Goal: Task Accomplishment & Management: Use online tool/utility

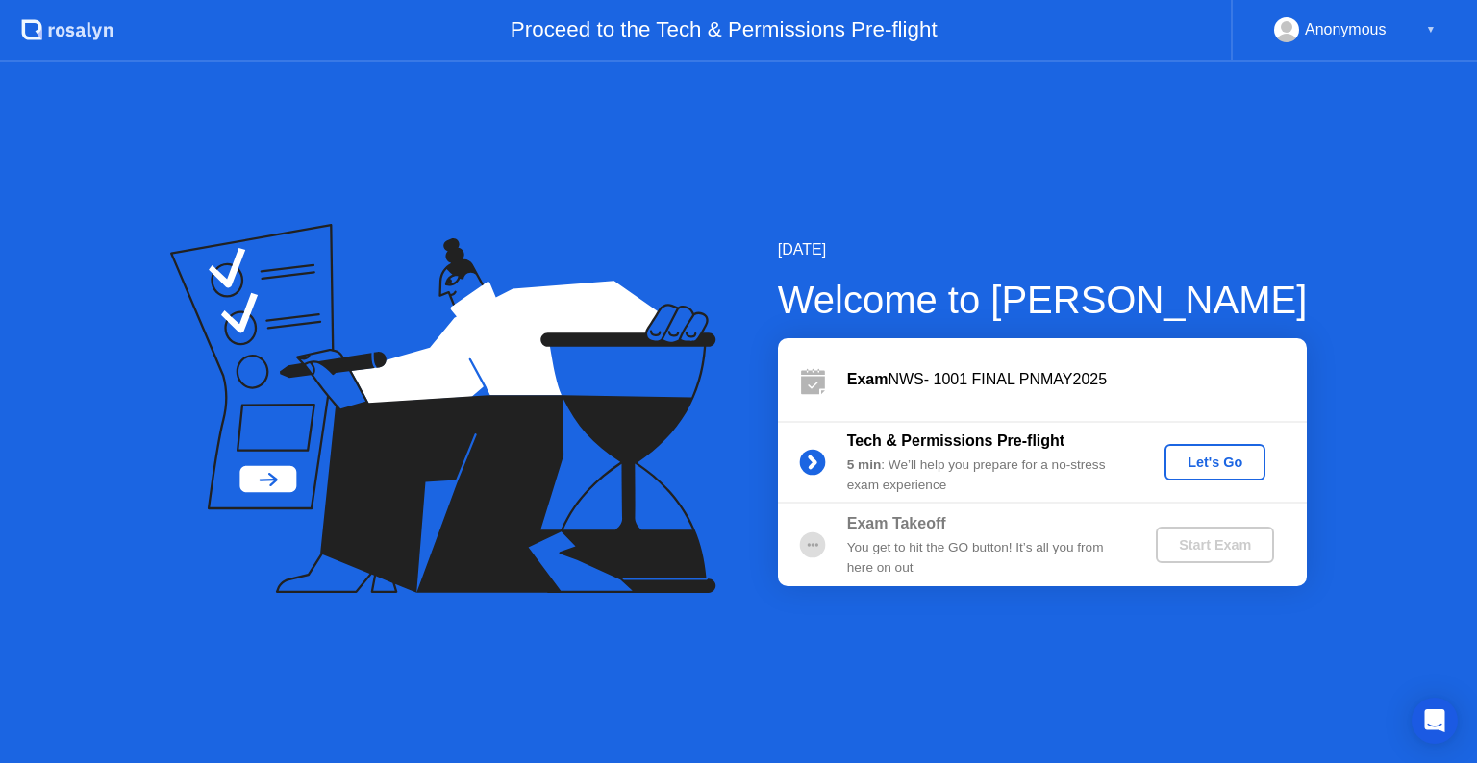
click at [1202, 456] on div "Let's Go" at bounding box center [1215, 462] width 86 height 15
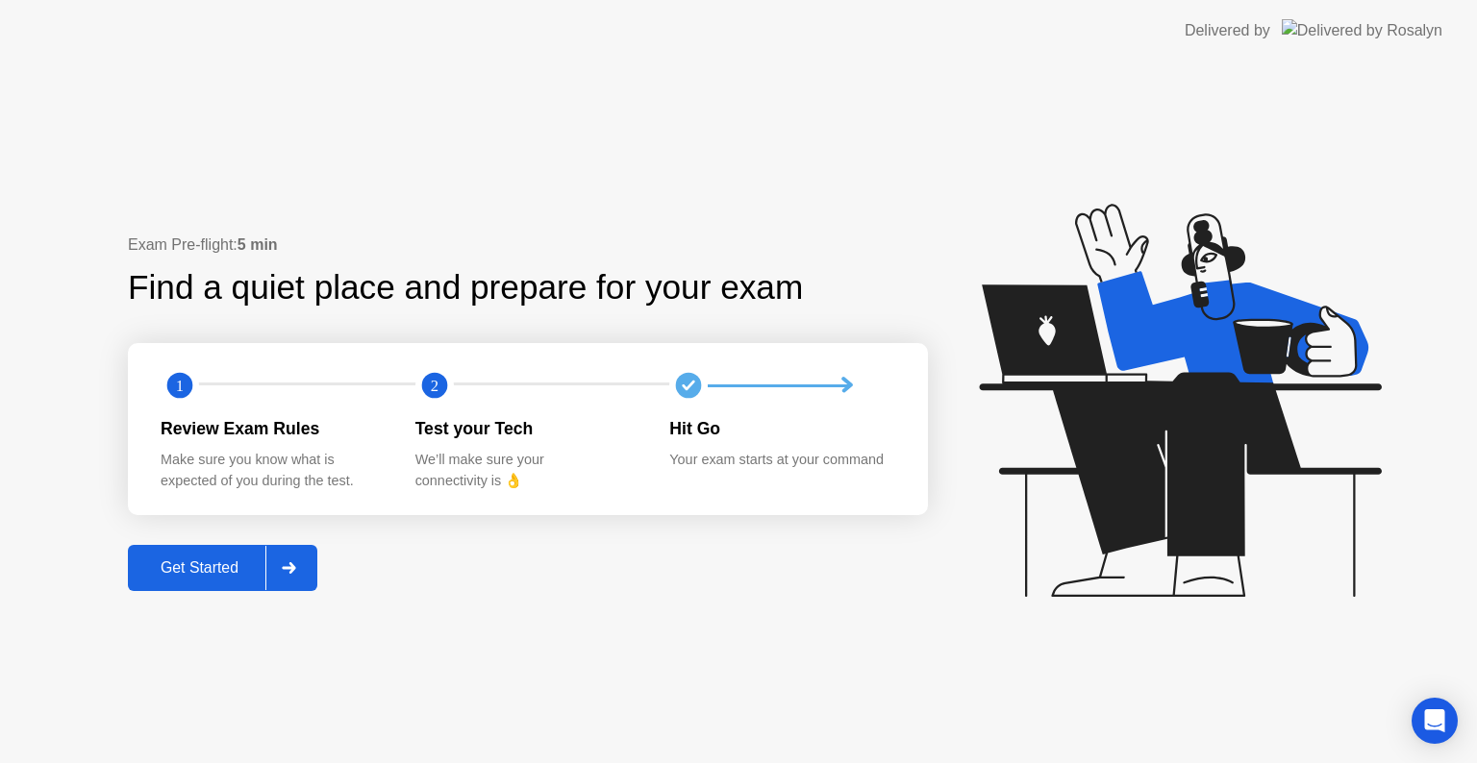
click at [237, 567] on div "Get Started" at bounding box center [200, 568] width 132 height 17
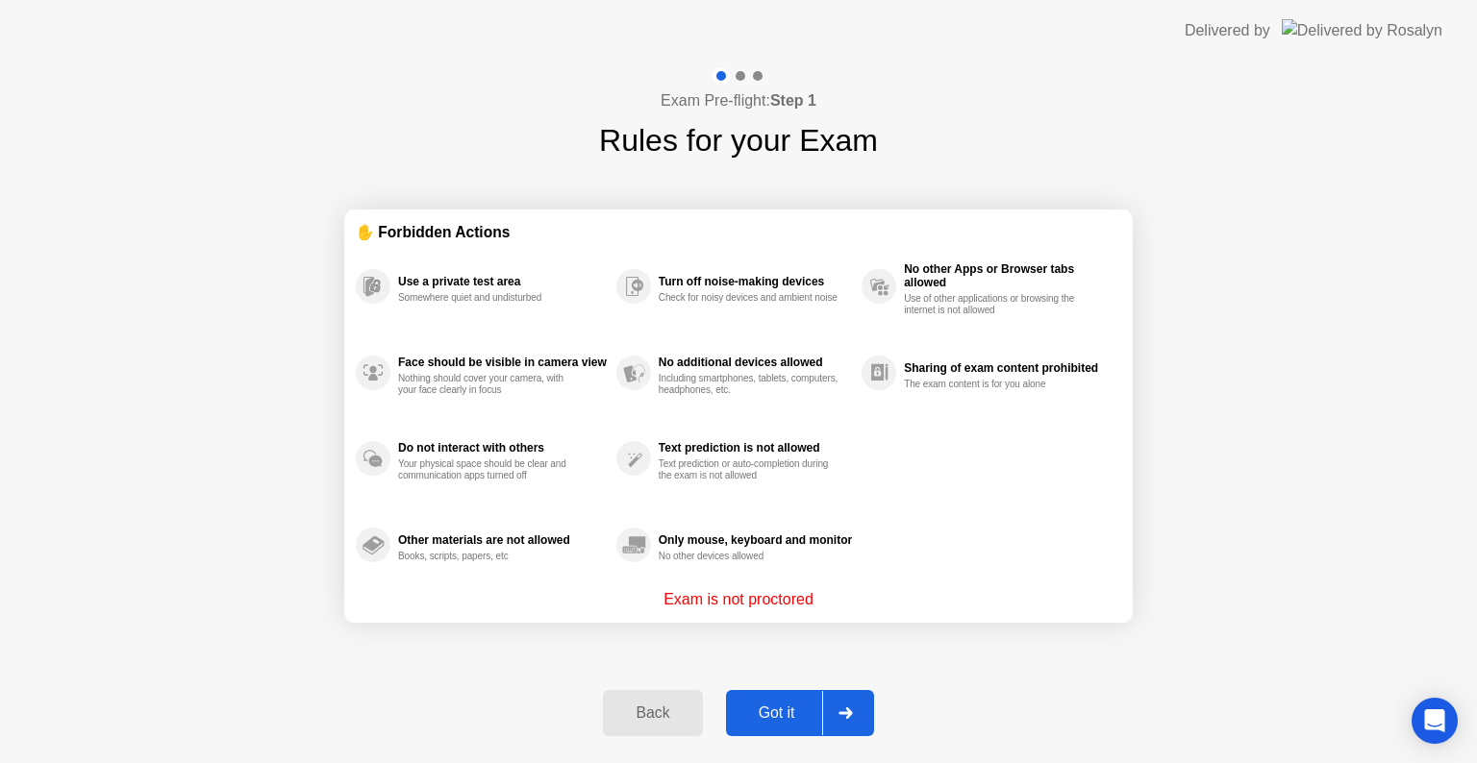
click at [790, 705] on div "Got it" at bounding box center [777, 713] width 90 height 17
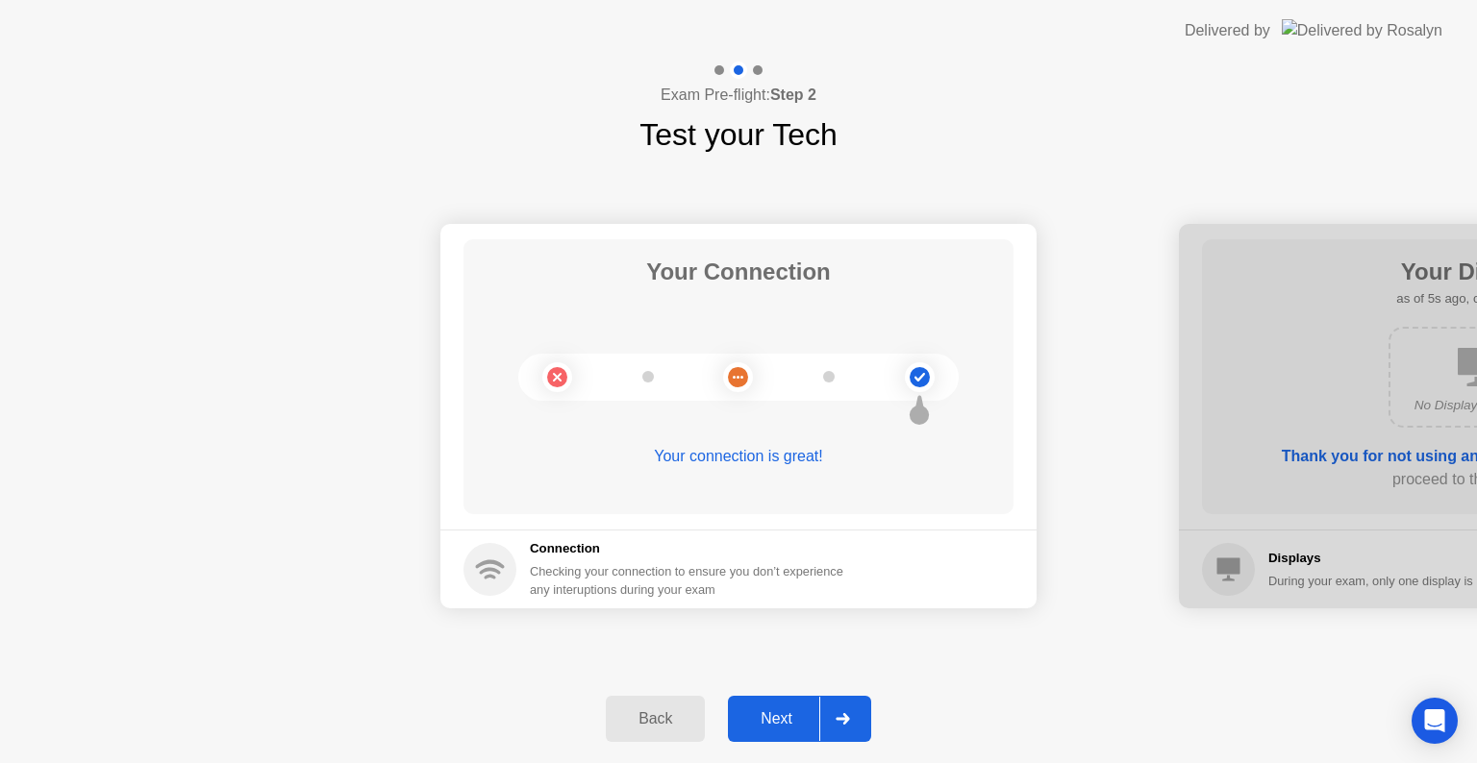
click at [790, 704] on button "Next" at bounding box center [799, 719] width 143 height 46
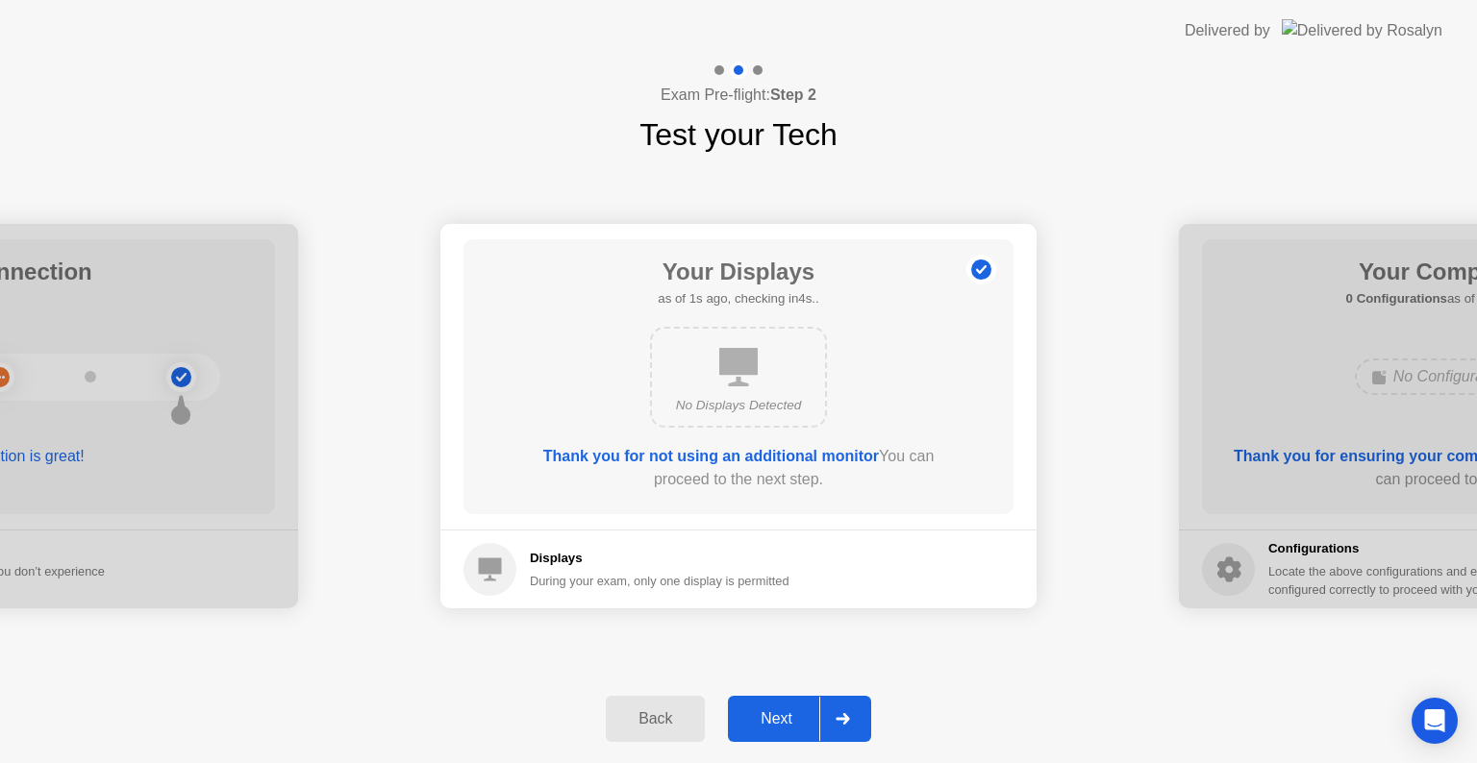
click at [790, 704] on button "Next" at bounding box center [799, 719] width 143 height 46
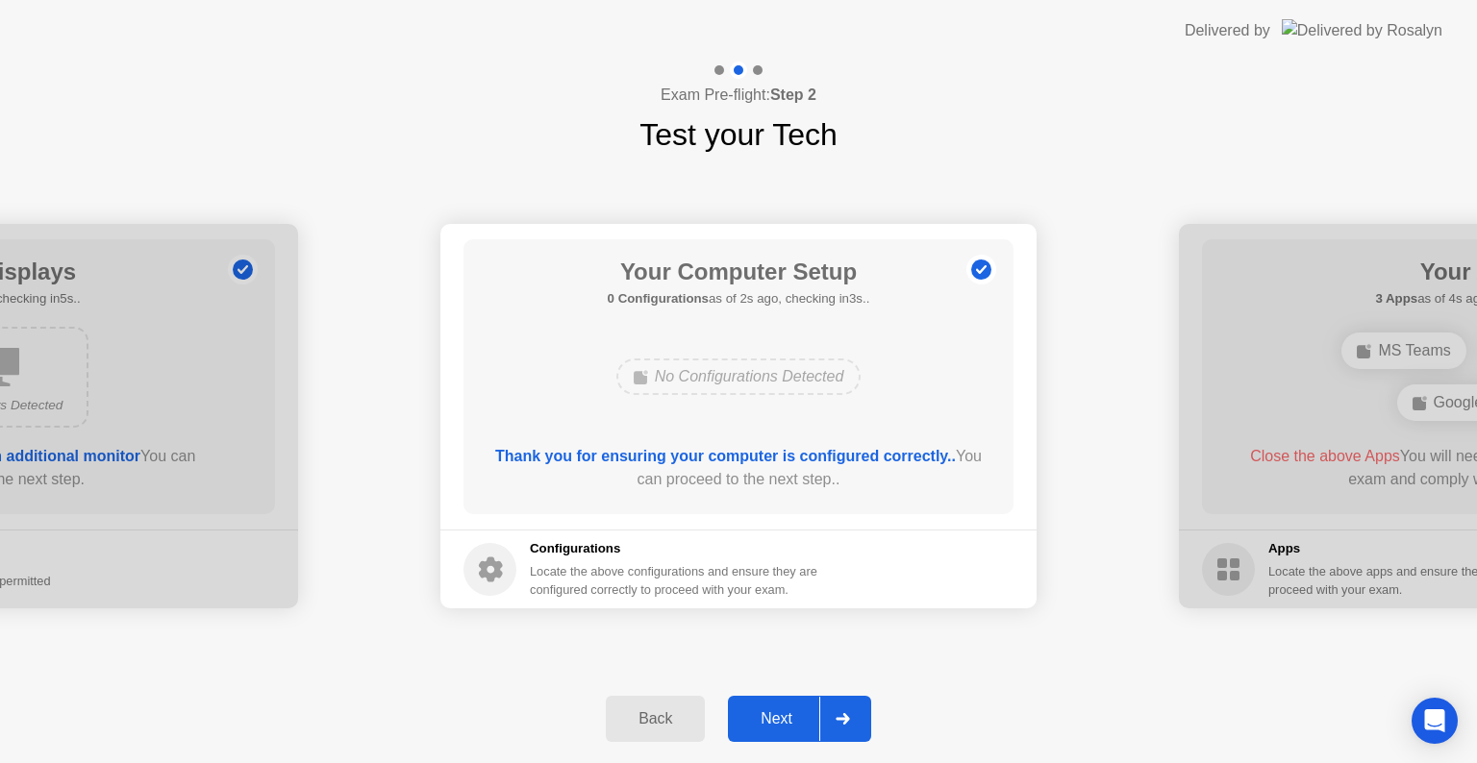
click at [790, 704] on button "Next" at bounding box center [799, 719] width 143 height 46
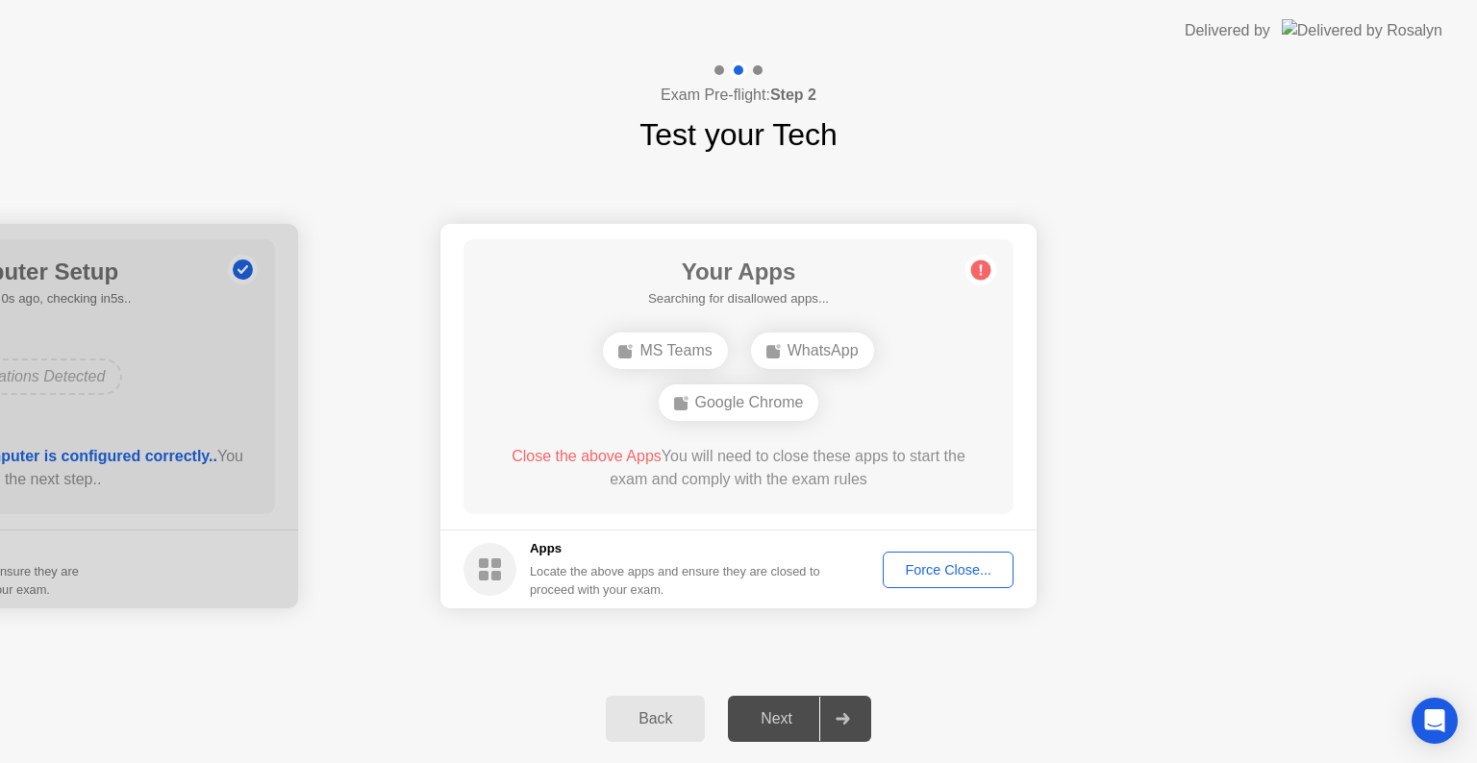
click at [920, 555] on button "Force Close..." at bounding box center [948, 570] width 131 height 37
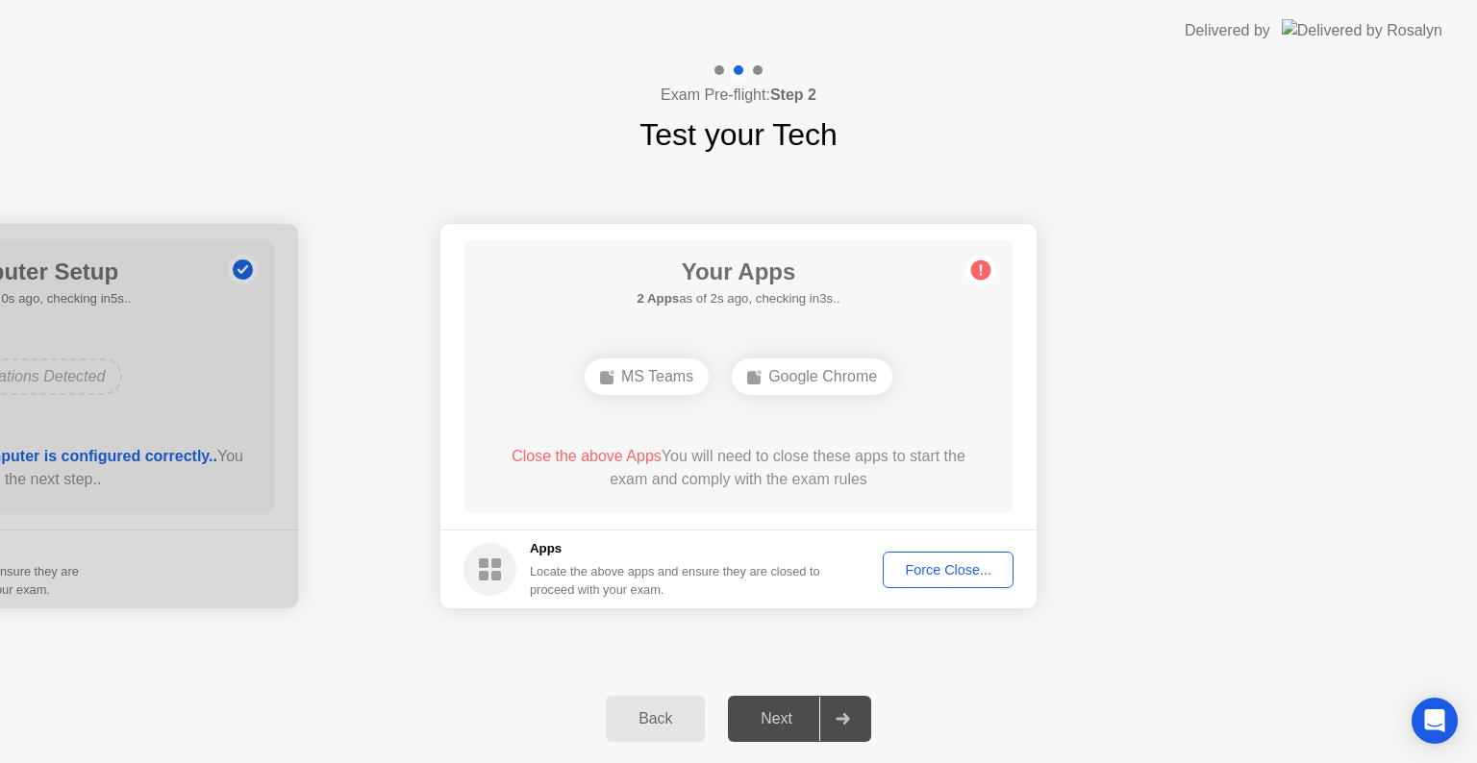
click at [928, 569] on div "Force Close..." at bounding box center [947, 569] width 117 height 15
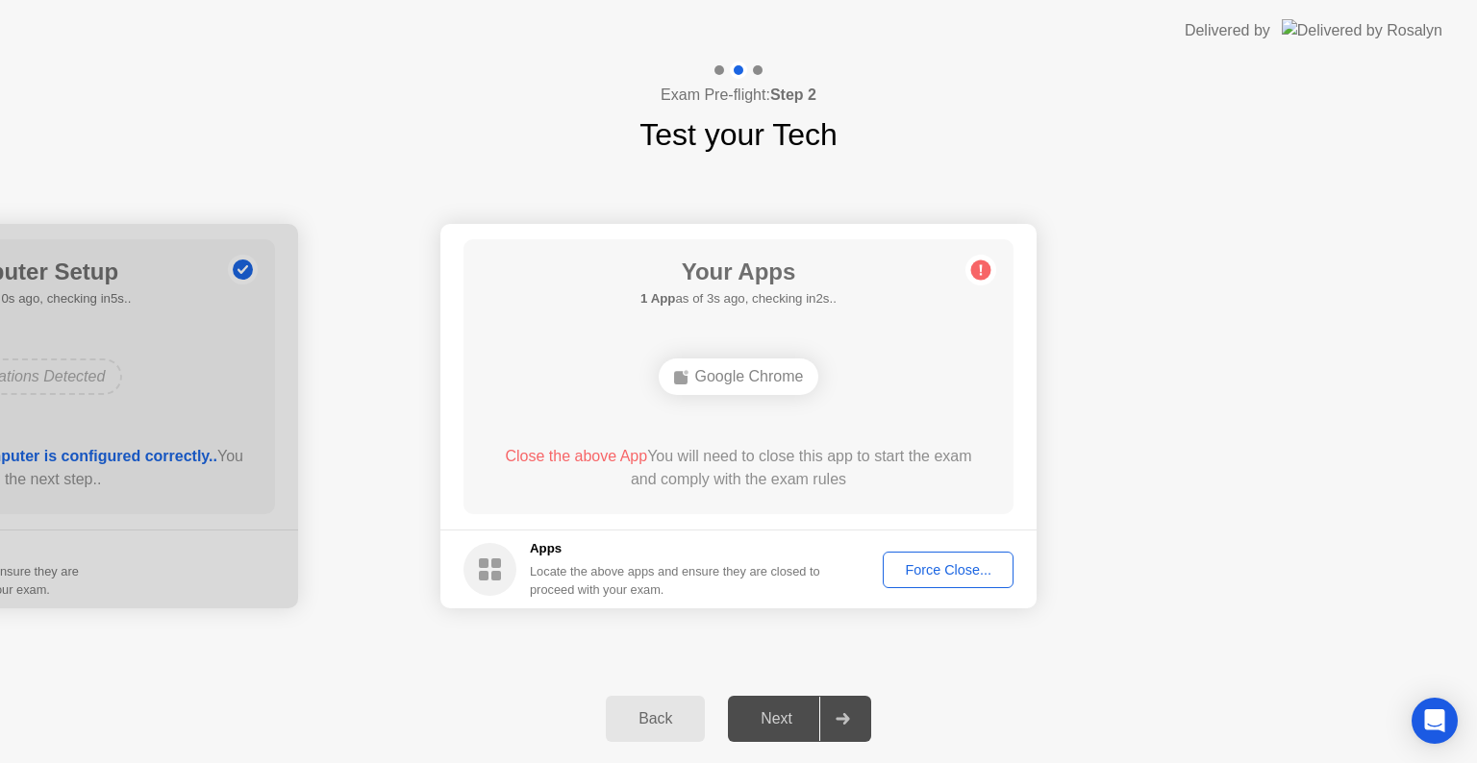
click at [934, 572] on div "Force Close..." at bounding box center [947, 569] width 117 height 15
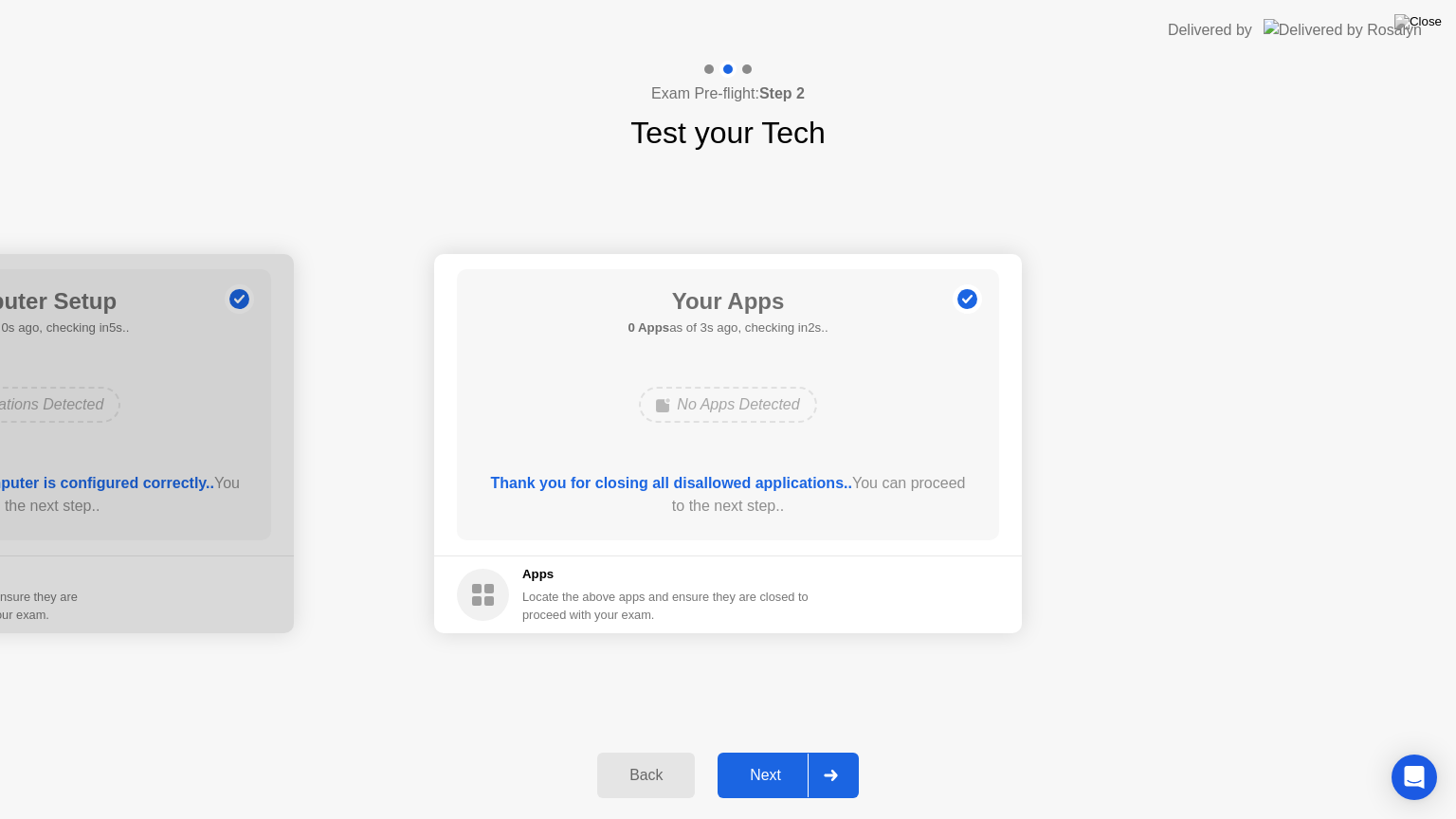
click at [789, 751] on div "Next" at bounding box center [766, 775] width 85 height 17
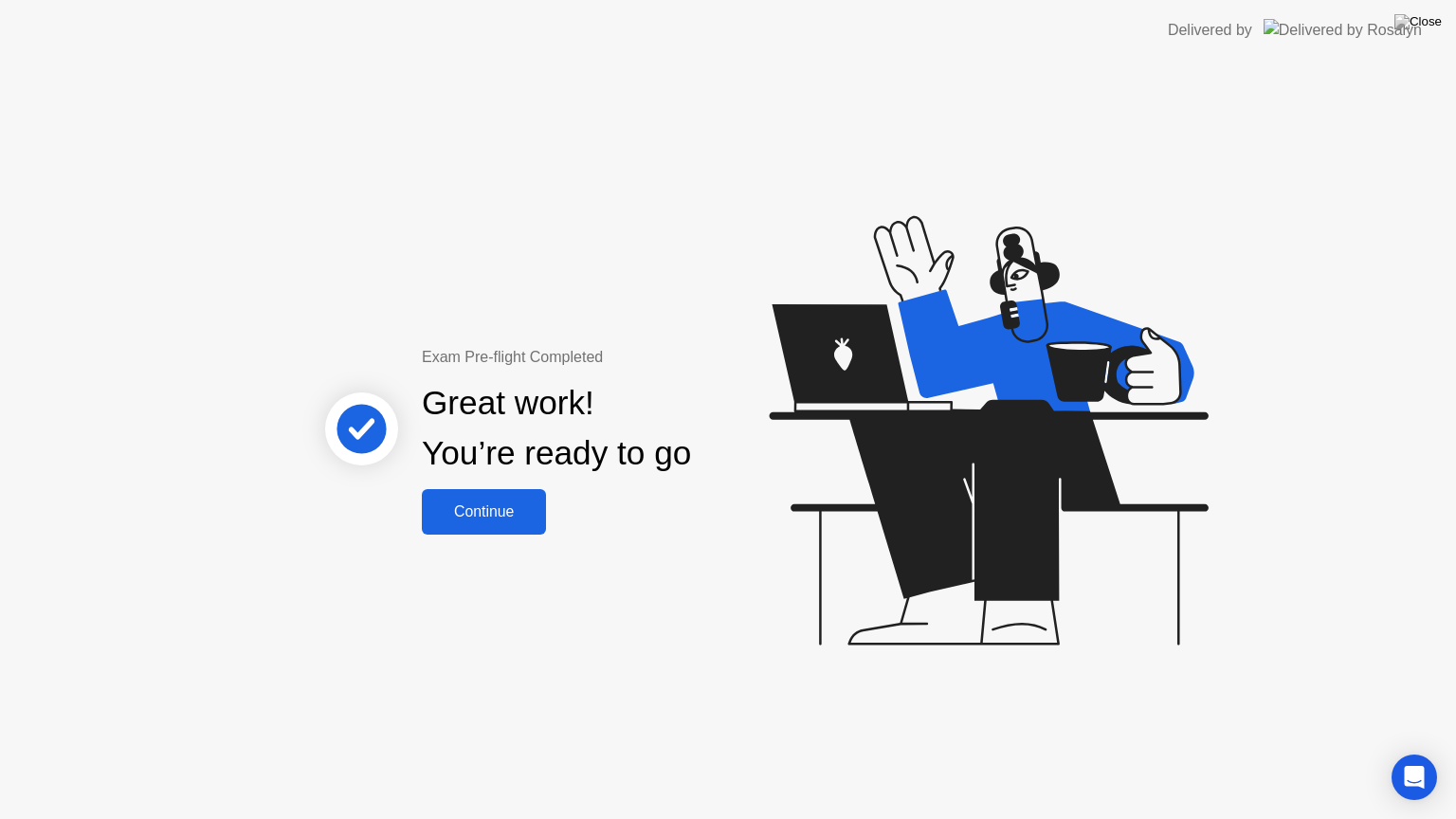
click at [508, 520] on div "Continue" at bounding box center [484, 511] width 112 height 17
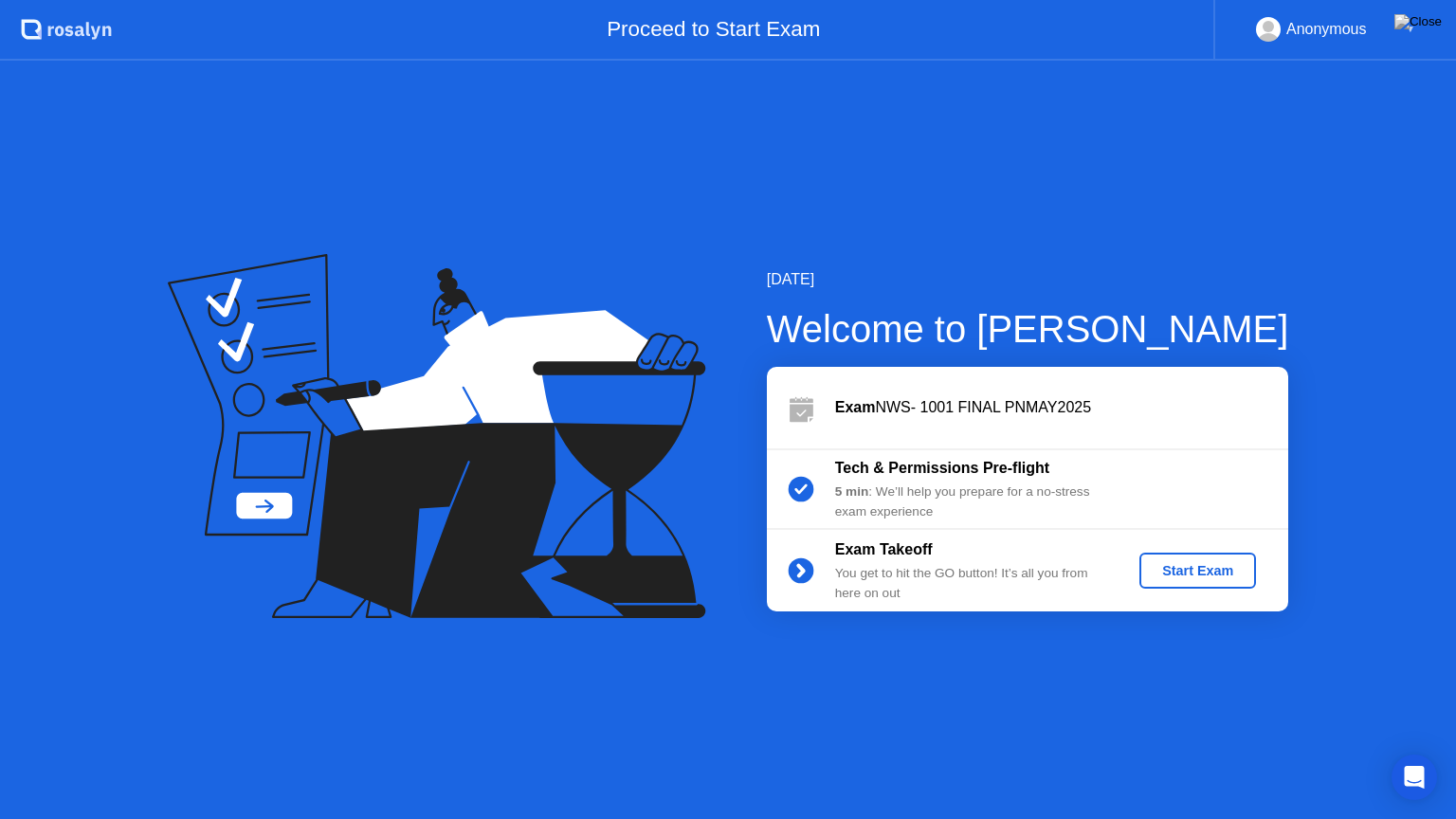
click at [1222, 566] on div "Start Exam" at bounding box center [1197, 570] width 102 height 15
